Goal: Register for event/course

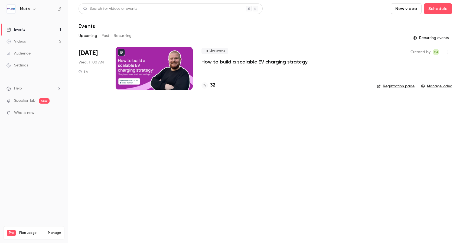
click at [237, 56] on div "Live event How to build a scalable EV charging strategy" at bounding box center [284, 56] width 167 height 17
click at [229, 64] on p "How to build a scalable EV charging strategy" at bounding box center [254, 61] width 106 height 6
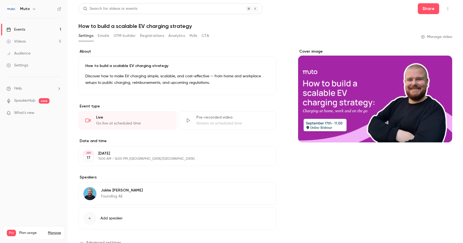
click at [145, 35] on button "Registrations" at bounding box center [152, 35] width 24 height 9
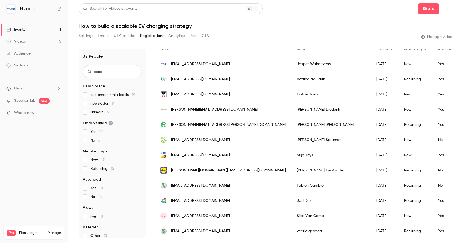
scroll to position [44, 0]
